Goal: Task Accomplishment & Management: Use online tool/utility

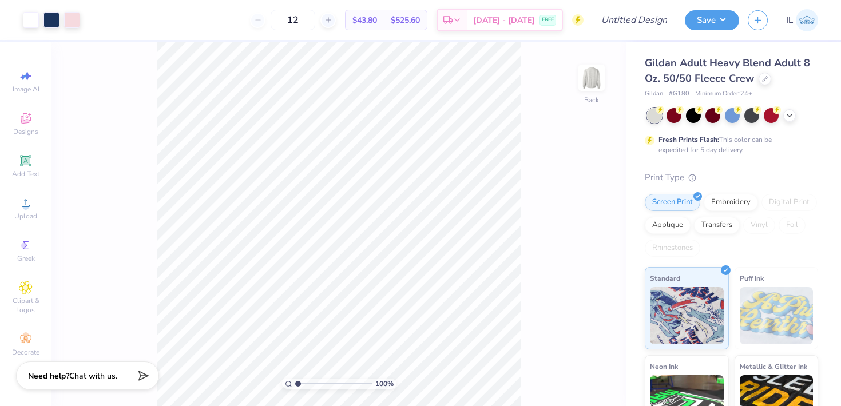
click at [756, 81] on div "Gildan Adult Heavy Blend Adult 8 Oz. 50/50 Fleece Crew" at bounding box center [730, 70] width 173 height 31
click at [762, 79] on icon at bounding box center [765, 78] width 6 height 6
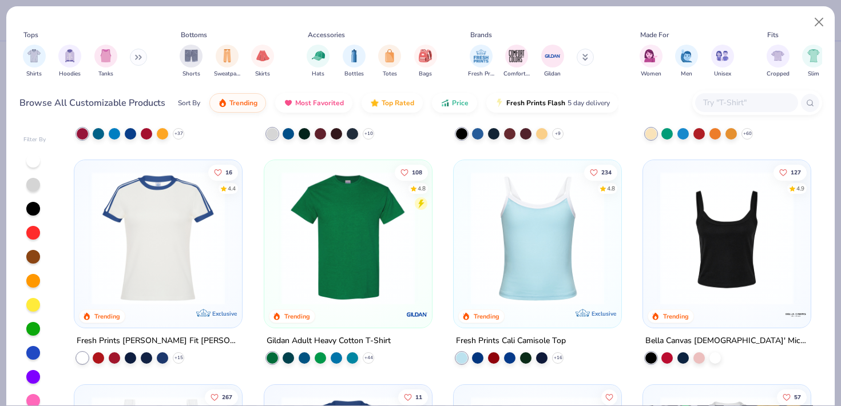
scroll to position [198, 0]
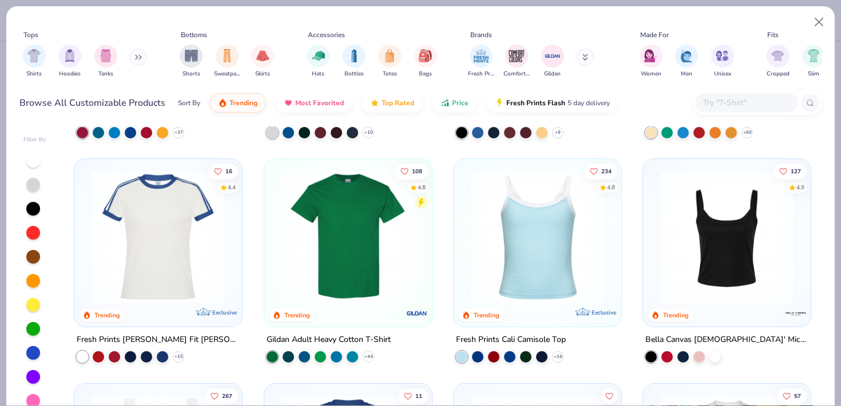
click at [610, 225] on div at bounding box center [537, 234] width 156 height 139
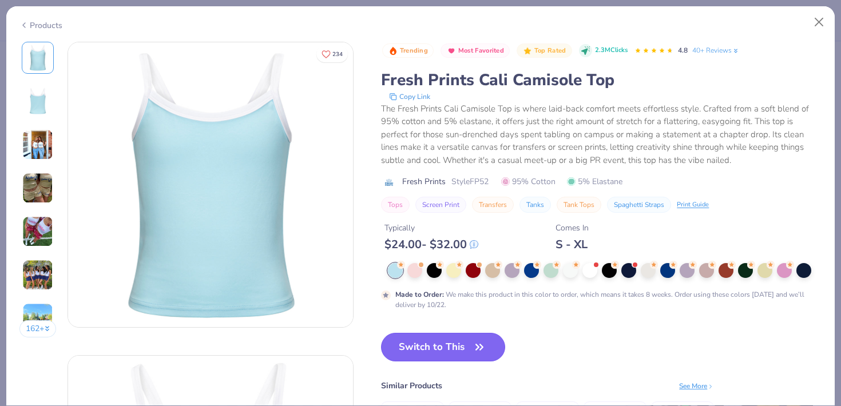
click at [469, 341] on button "Switch to This" at bounding box center [443, 347] width 124 height 29
type input "50"
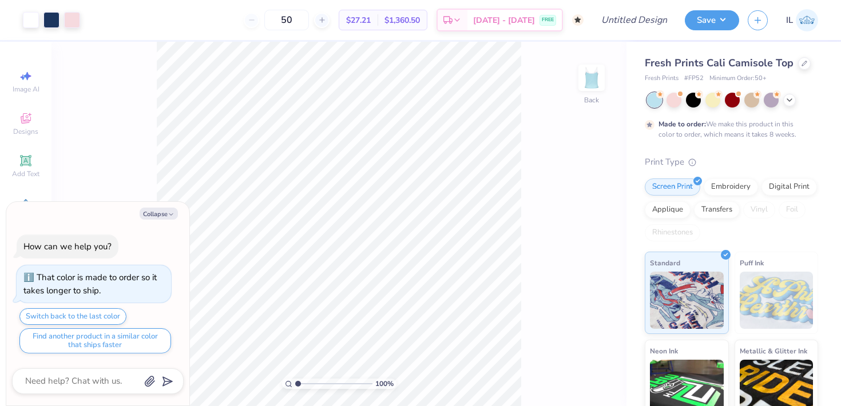
click at [794, 62] on div "Fresh Prints Cali Camisole Top" at bounding box center [730, 62] width 173 height 15
click at [801, 62] on icon at bounding box center [804, 62] width 6 height 6
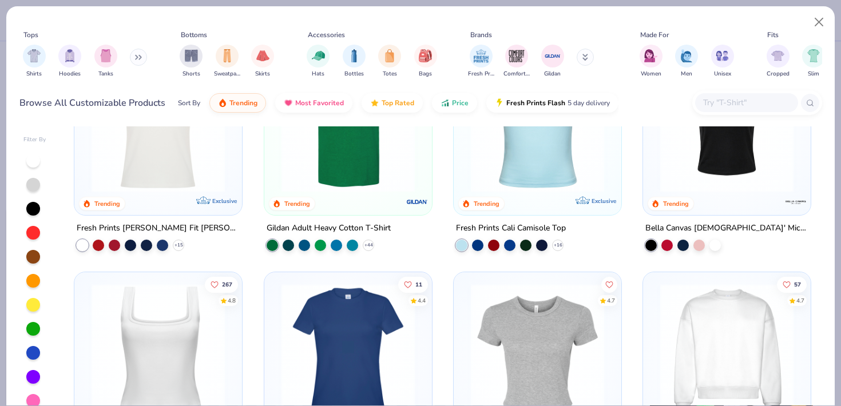
scroll to position [176, 0]
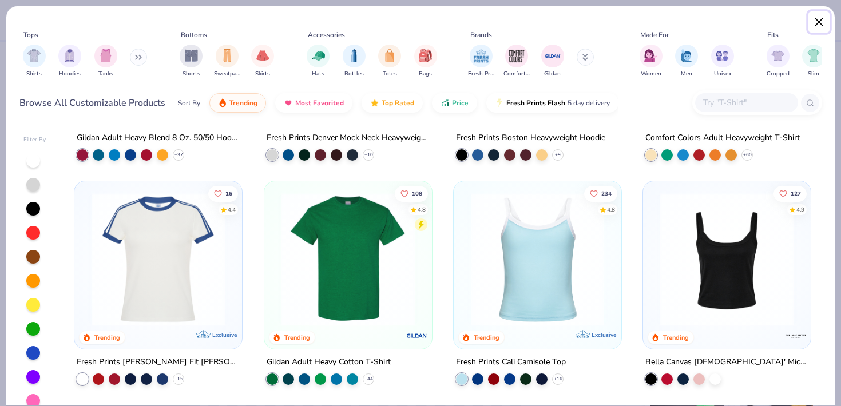
click at [817, 19] on button "Close" at bounding box center [819, 22] width 22 height 22
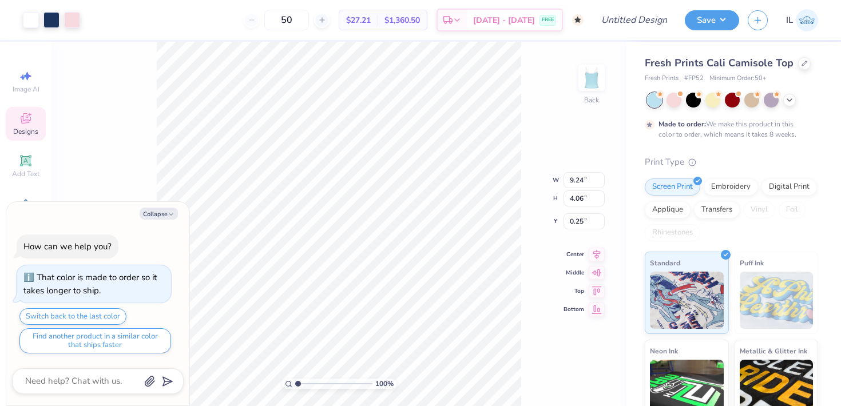
type textarea "x"
type input "2.33"
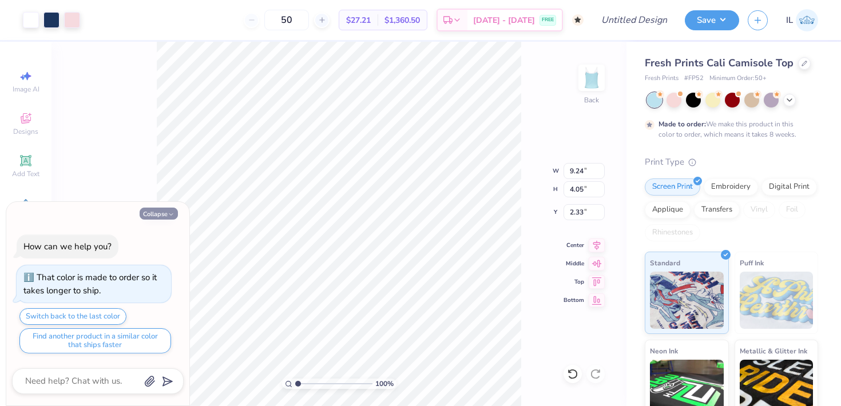
click at [153, 214] on button "Collapse" at bounding box center [159, 214] width 38 height 12
type textarea "x"
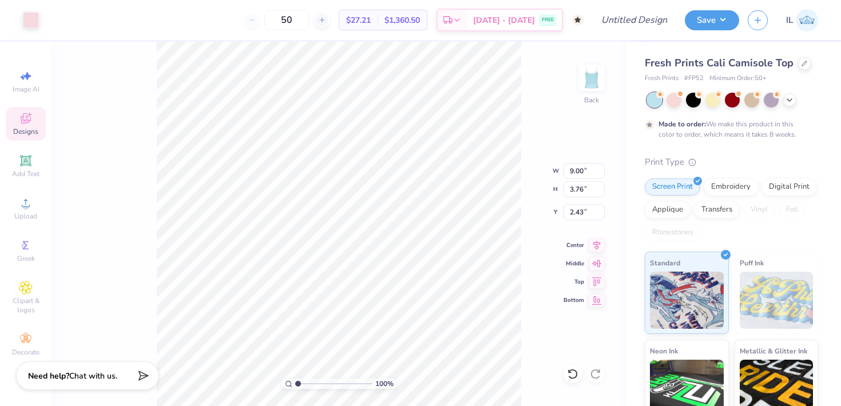
type input "9.08"
type input "3.87"
type input "2.41"
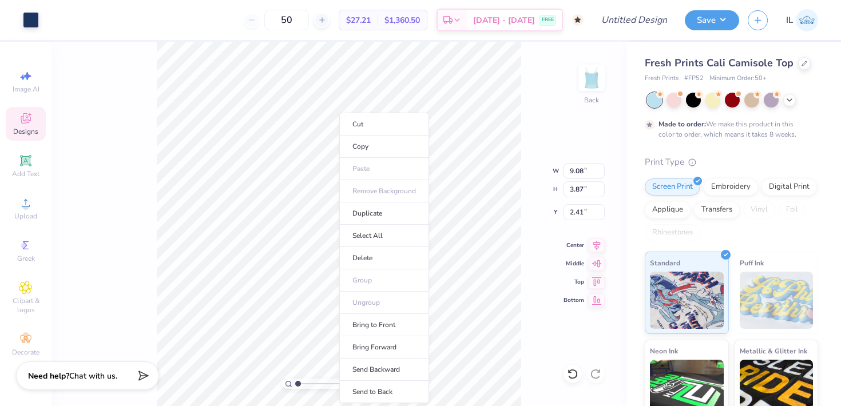
click at [377, 307] on ul "Cut Copy Paste Remove Background Duplicate Select All Delete Group Ungroup Brin…" at bounding box center [384, 258] width 90 height 290
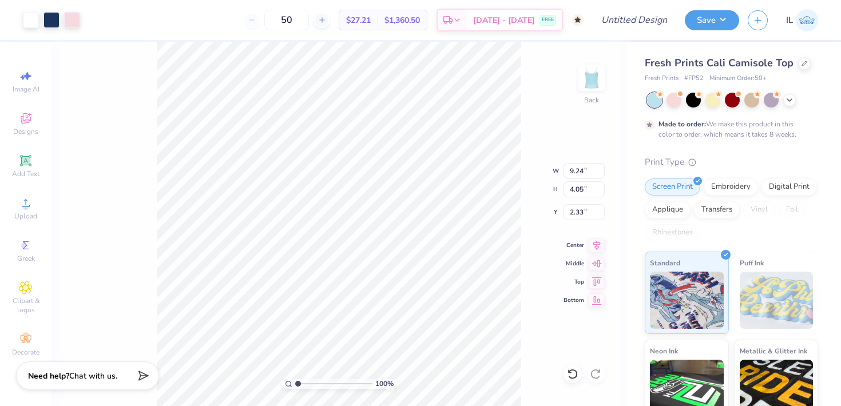
type input "2.34"
type input "2.35"
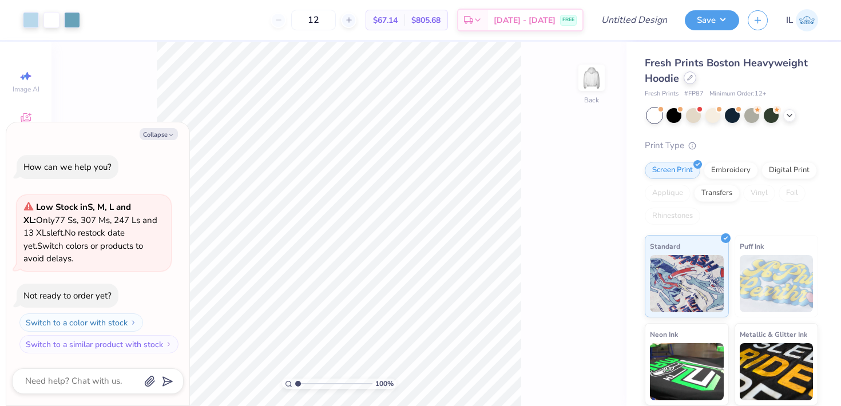
click at [689, 83] on div at bounding box center [689, 77] width 13 height 13
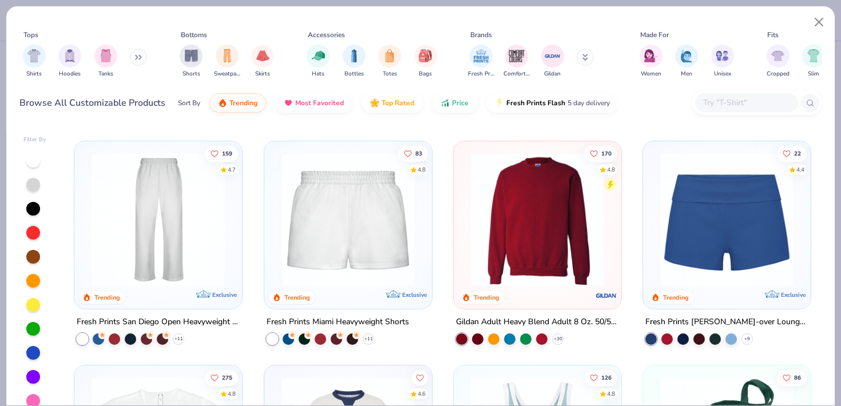
scroll to position [268, 0]
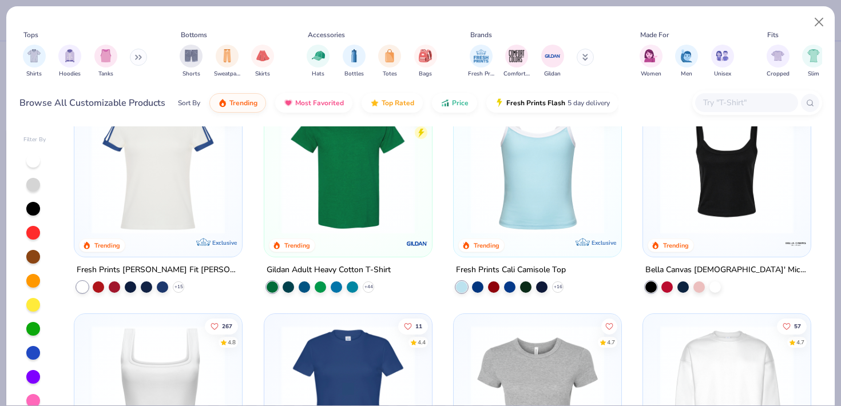
click at [518, 204] on img at bounding box center [537, 167] width 145 height 133
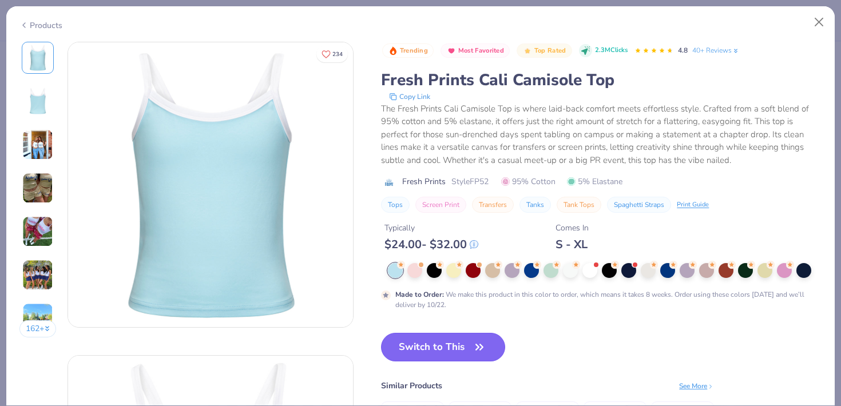
click at [424, 348] on button "Switch to This" at bounding box center [443, 347] width 124 height 29
type textarea "x"
type input "50"
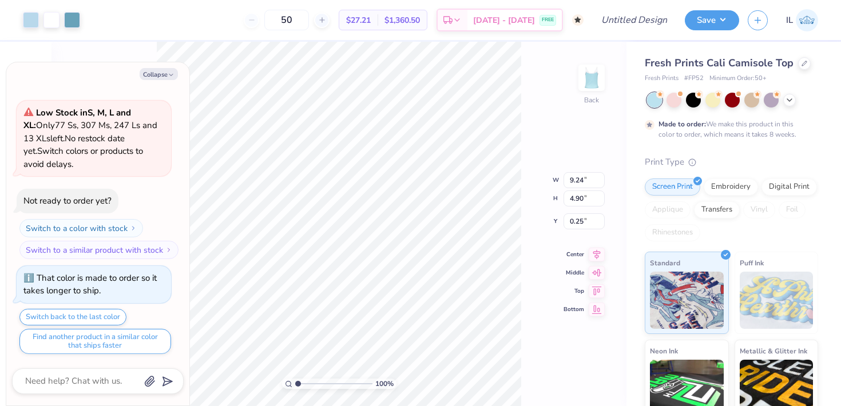
type textarea "x"
type input "2.10"
type textarea "x"
type input "0.36"
type input "1.06"
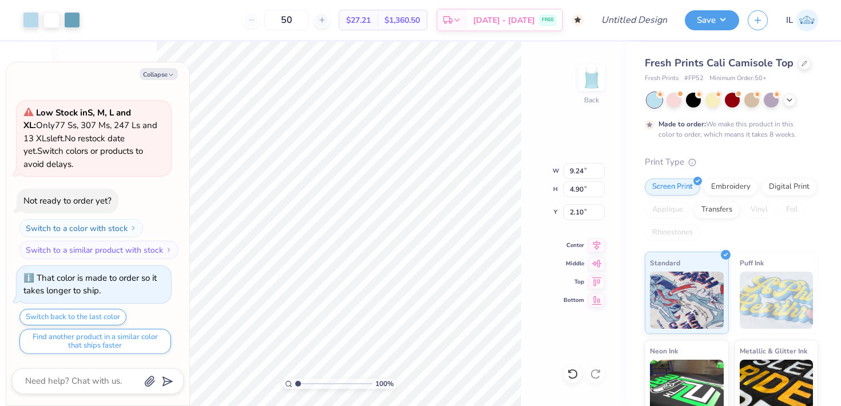
type input "3.48"
type textarea "x"
type input "2.04"
type input "3.53"
type input "2.42"
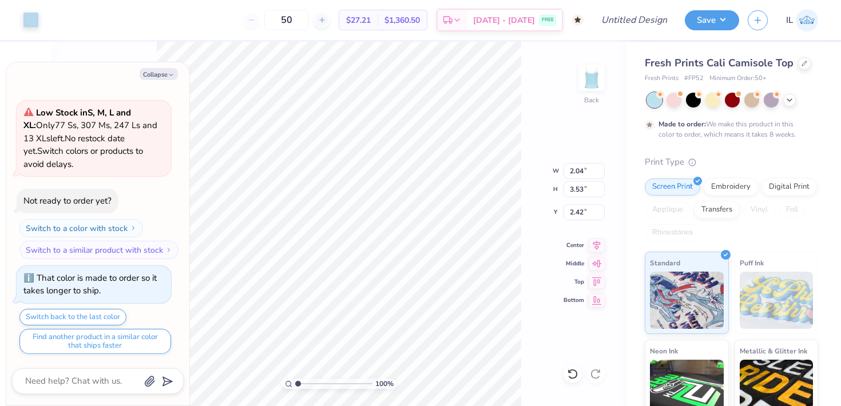
type textarea "x"
type input "2.33"
type textarea "x"
type input "2.19"
type input "3.53"
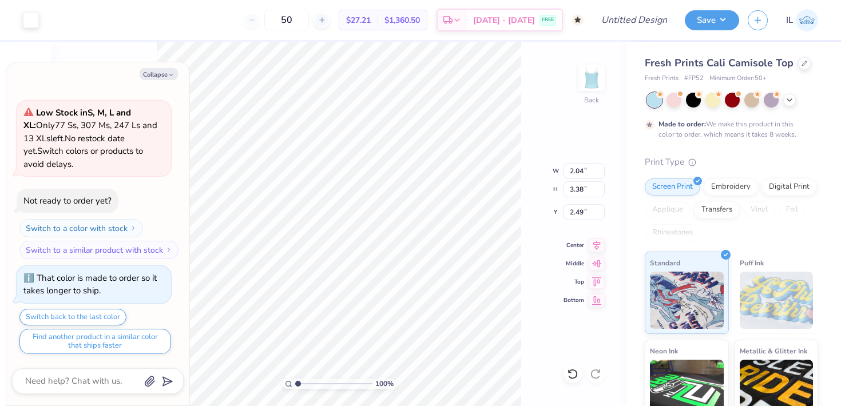
type input "2.42"
click at [160, 68] on button "Collapse" at bounding box center [159, 74] width 38 height 12
type textarea "x"
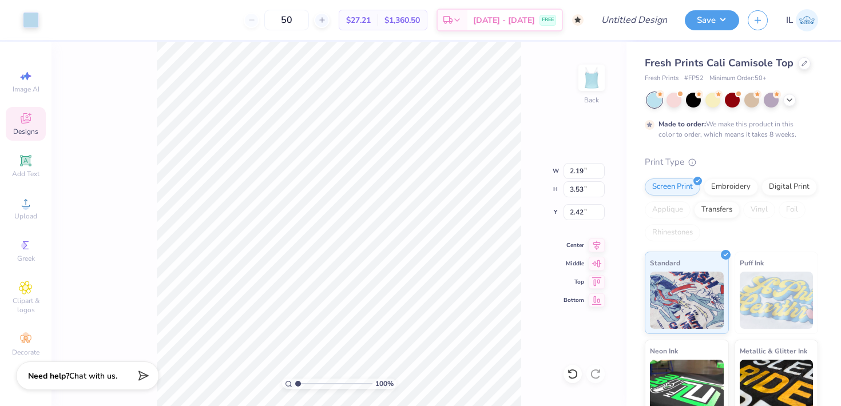
type input "2.26"
type input "3.60"
type input "2.38"
type input "2.26"
type input "3.60"
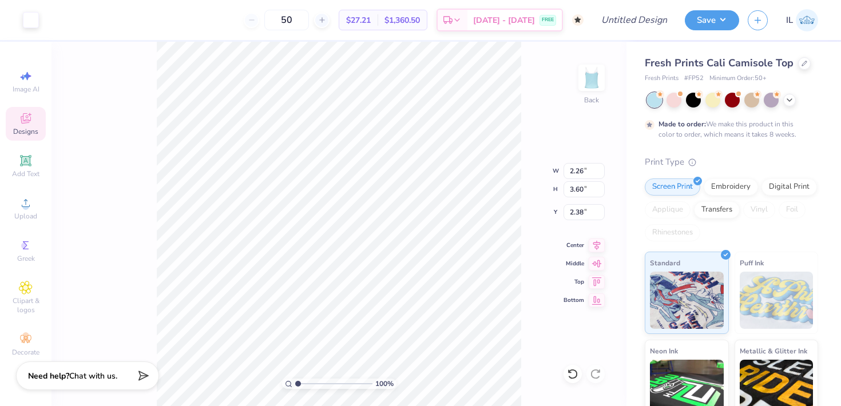
type input "2.29"
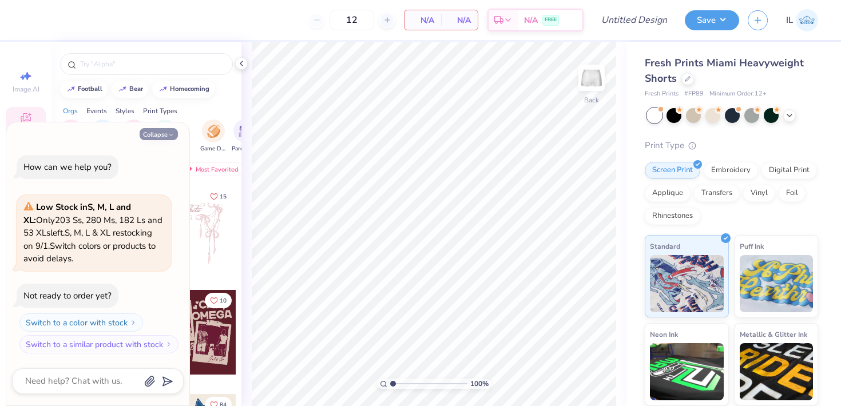
click at [172, 133] on icon "button" at bounding box center [171, 135] width 7 height 7
type textarea "x"
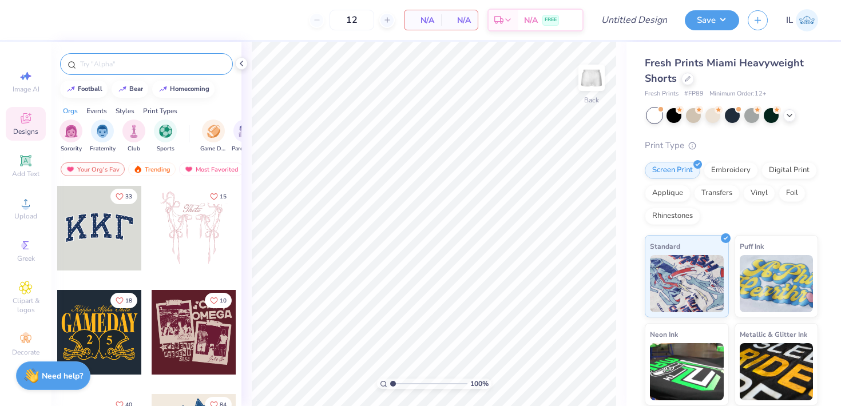
click at [113, 71] on div at bounding box center [146, 64] width 173 height 22
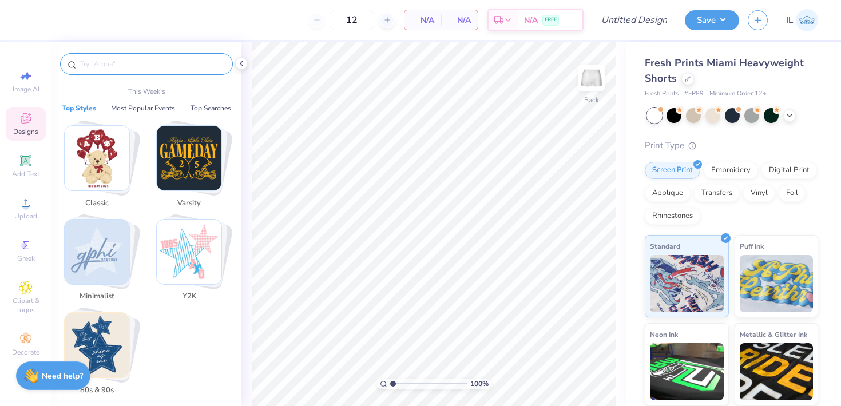
click at [124, 64] on input "text" at bounding box center [152, 63] width 146 height 11
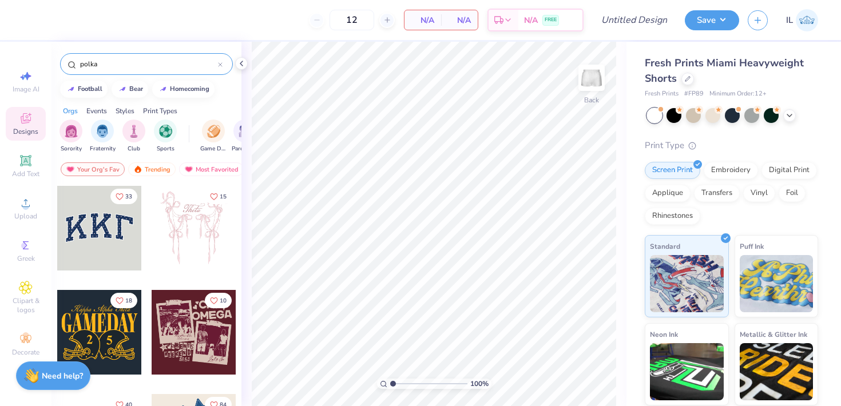
type input "polka"
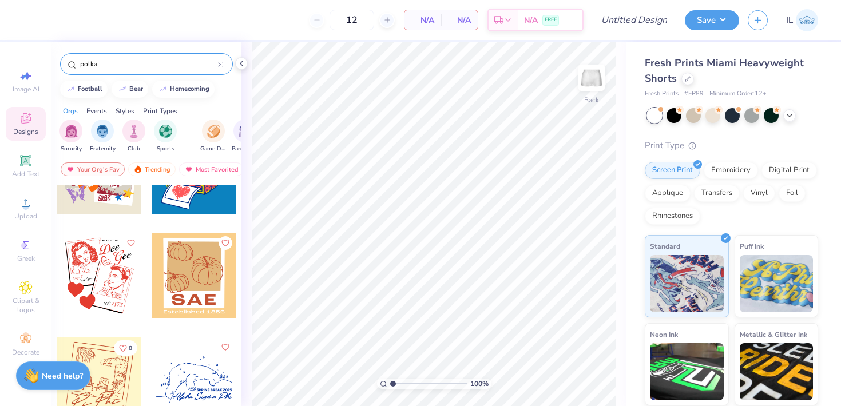
scroll to position [371, 0]
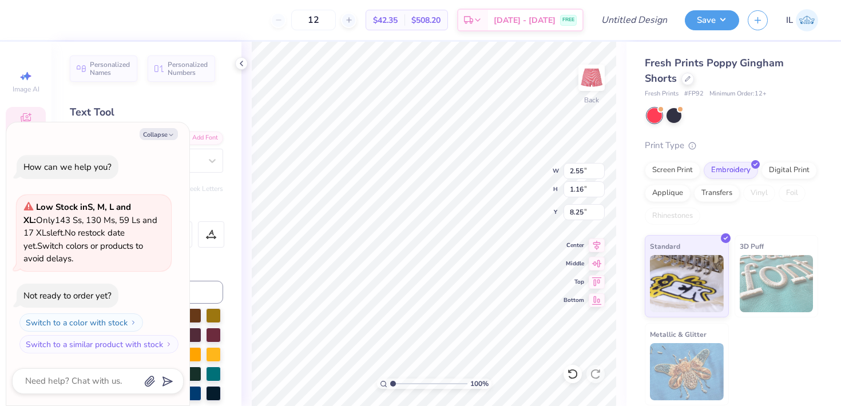
type textarea "x"
type textarea "1"
type textarea "x"
type textarea "18"
type textarea "x"
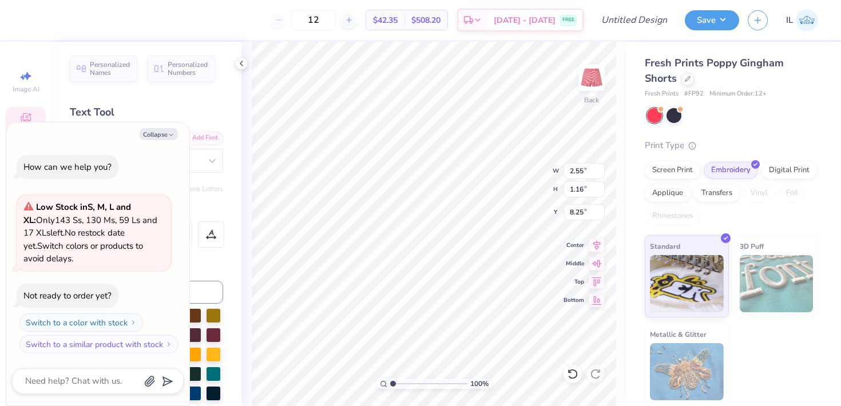
type textarea "189"
type textarea "x"
type textarea "1895"
click at [157, 130] on button "Collapse" at bounding box center [159, 134] width 38 height 12
type textarea "x"
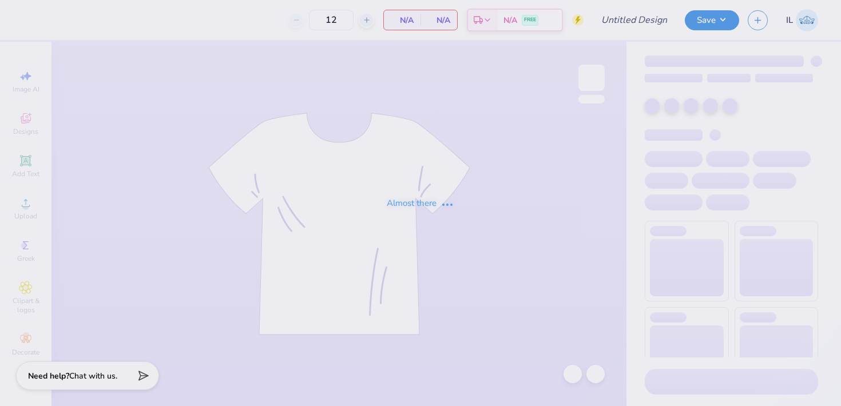
type input "50"
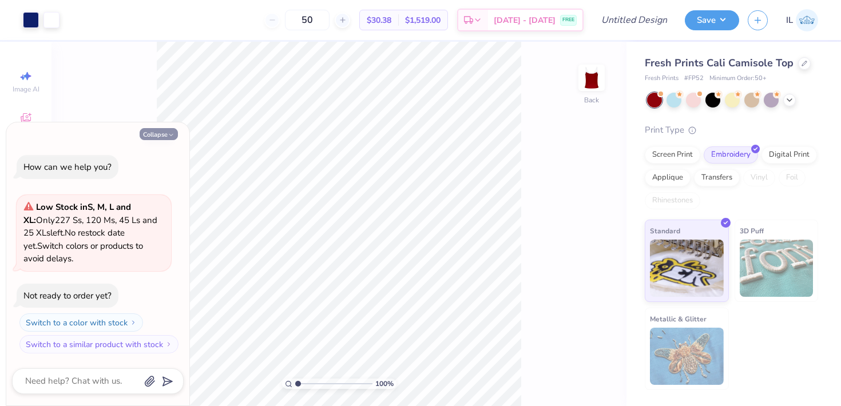
click at [168, 135] on icon "button" at bounding box center [171, 135] width 7 height 7
type textarea "x"
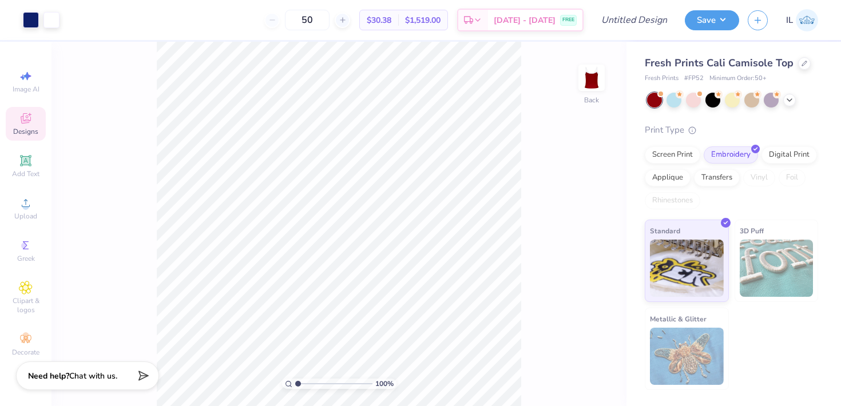
click at [29, 120] on icon at bounding box center [26, 118] width 10 height 10
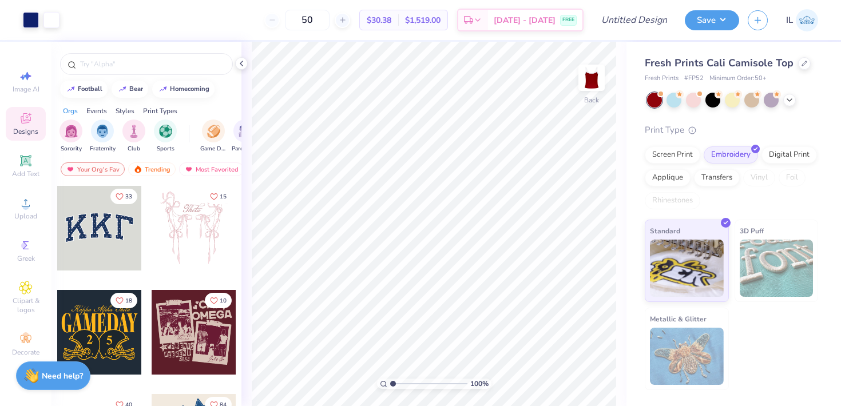
click at [126, 52] on div at bounding box center [146, 61] width 190 height 39
click at [119, 62] on input "text" at bounding box center [152, 63] width 146 height 11
type input "polka"
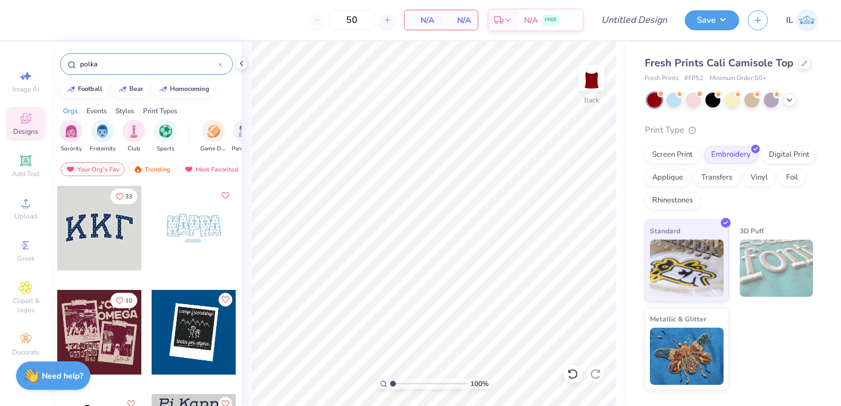
click at [103, 246] on div at bounding box center [99, 228] width 85 height 85
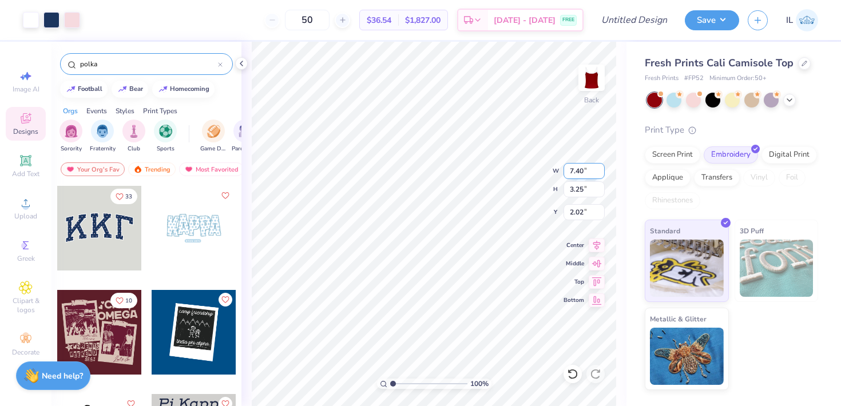
type input "2.02"
type input "7.27"
type input "3.10"
type input "2.08"
type input "7.40"
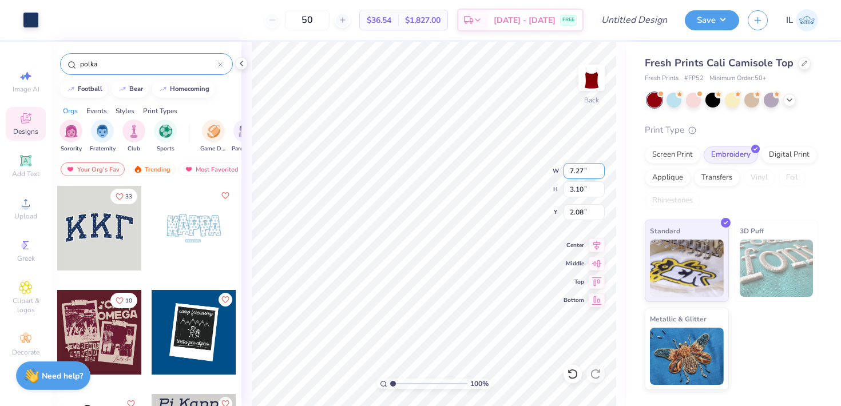
type input "3.25"
type input "1.98"
type input "7.27"
type input "3.10"
type input "2.08"
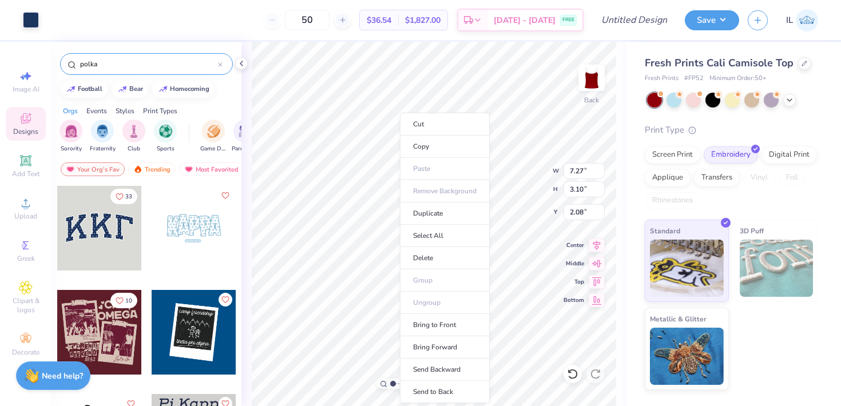
type input "7.40"
type input "3.25"
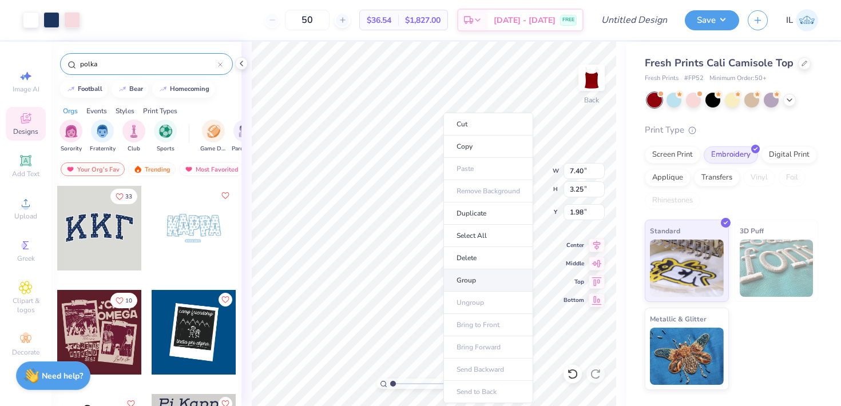
click at [479, 276] on li "Group" at bounding box center [488, 280] width 90 height 22
type input "1.97"
type input "7.27"
type input "3.10"
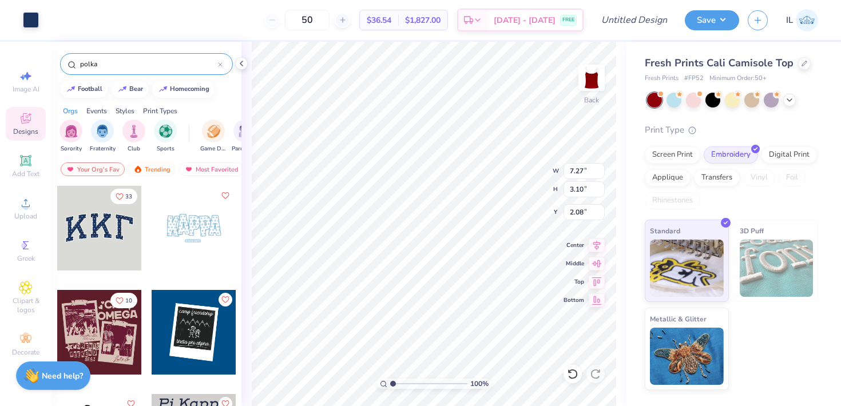
type input "2.09"
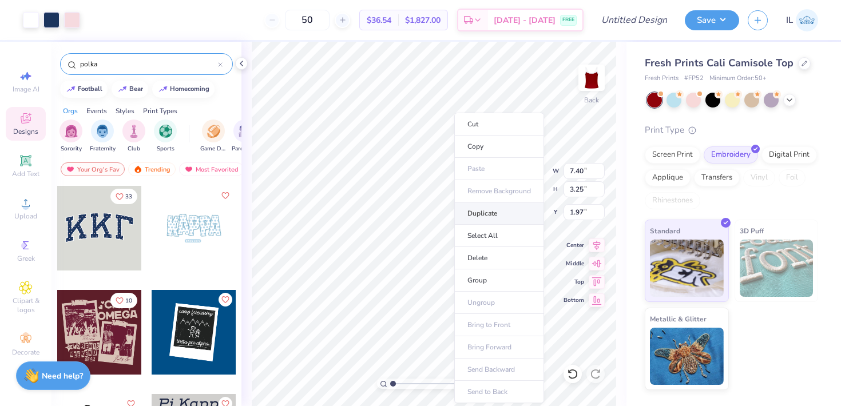
click at [467, 208] on li "Duplicate" at bounding box center [499, 213] width 90 height 22
type input "7.12"
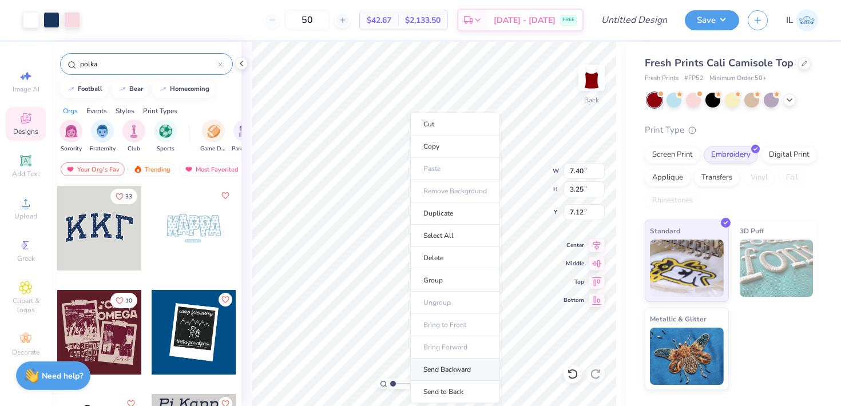
click at [441, 368] on li "Send Backward" at bounding box center [455, 370] width 90 height 22
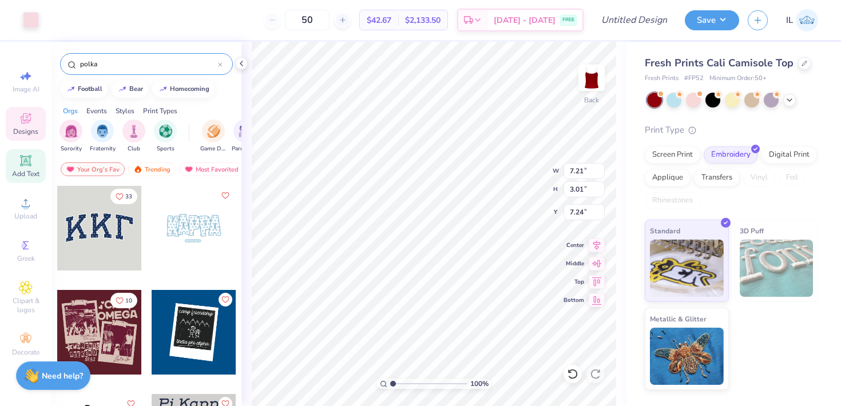
click at [26, 167] on icon at bounding box center [26, 161] width 14 height 14
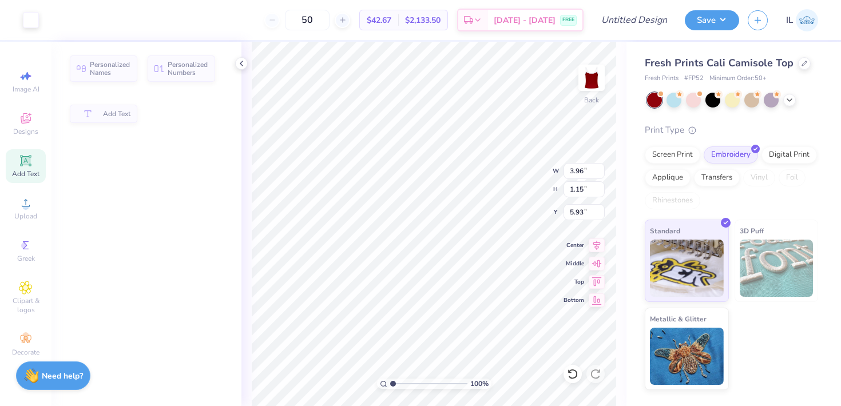
type input "3.96"
type input "1.15"
type input "5.93"
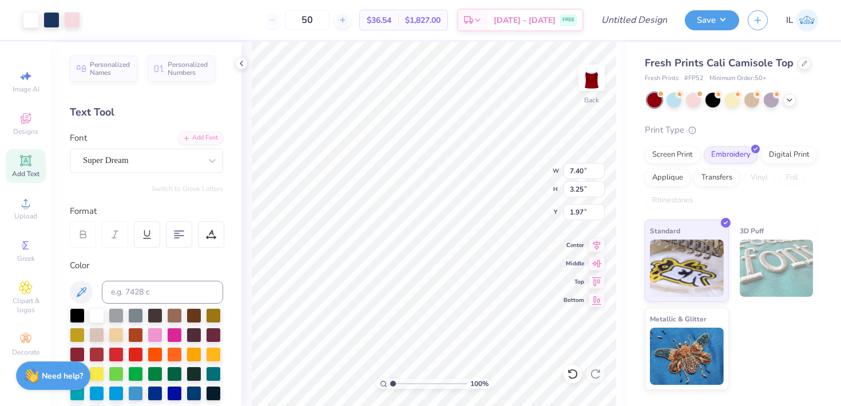
type input "2.44"
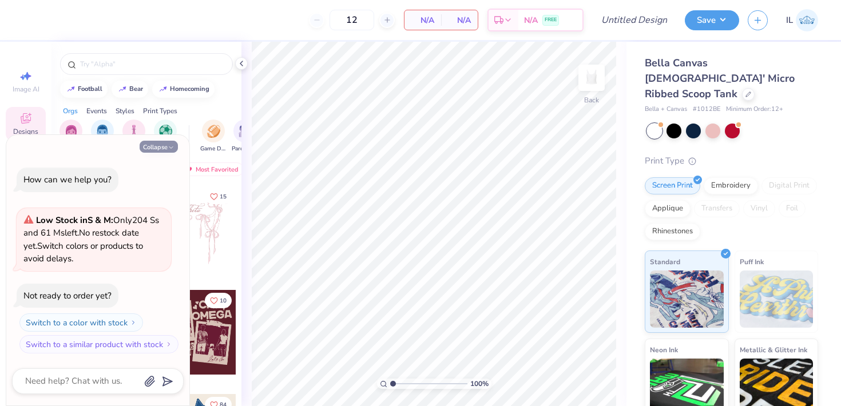
click at [170, 142] on button "Collapse" at bounding box center [159, 147] width 38 height 12
type textarea "x"
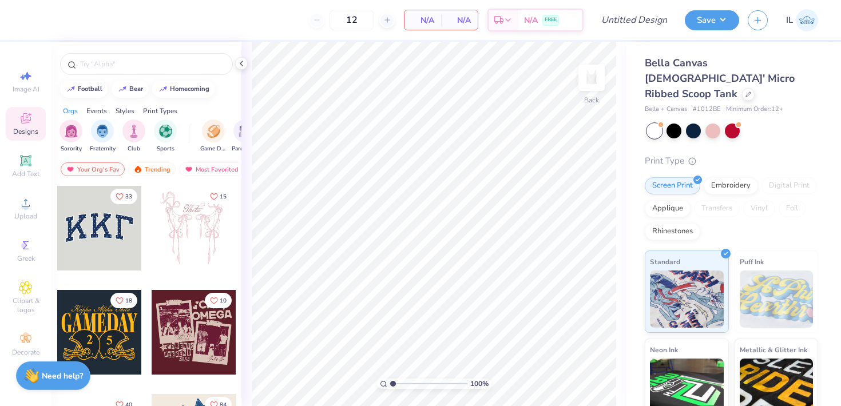
click at [116, 229] on div at bounding box center [99, 228] width 85 height 85
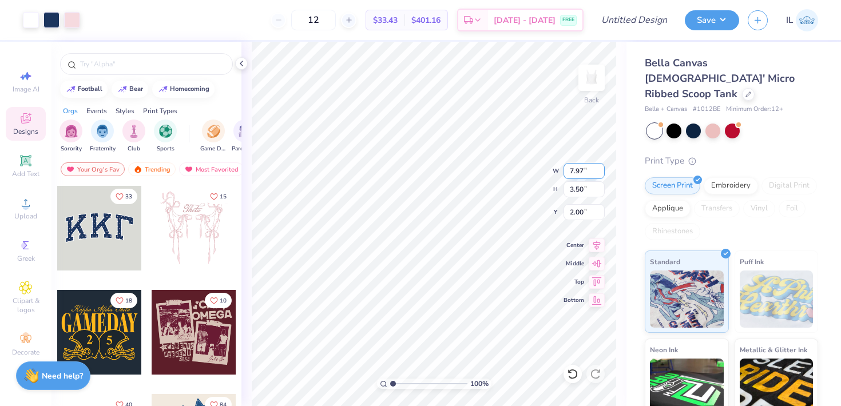
type input "5.67"
type input "2.49"
type input "1.48"
